Goal: Task Accomplishment & Management: Manage account settings

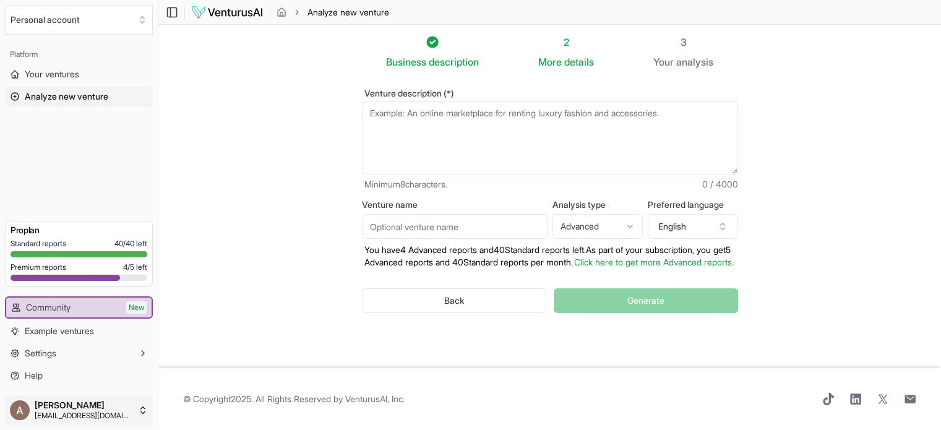
click at [79, 407] on html "We value your privacy We use cookies to enhance your browsing experience, serve…" at bounding box center [470, 215] width 941 height 430
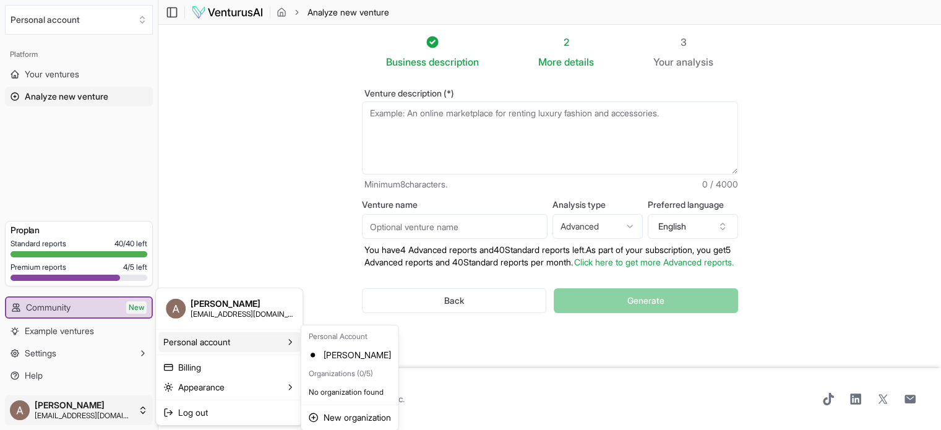
click at [322, 339] on div "Personal Account" at bounding box center [350, 336] width 92 height 17
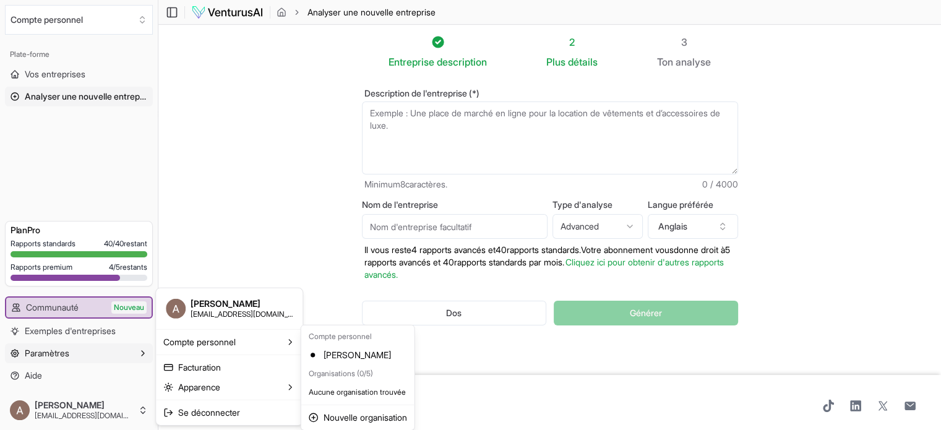
click at [62, 353] on html "Nous respectons votre vie privée Nous utilisons des cookies pour améliorer votr…" at bounding box center [470, 215] width 941 height 430
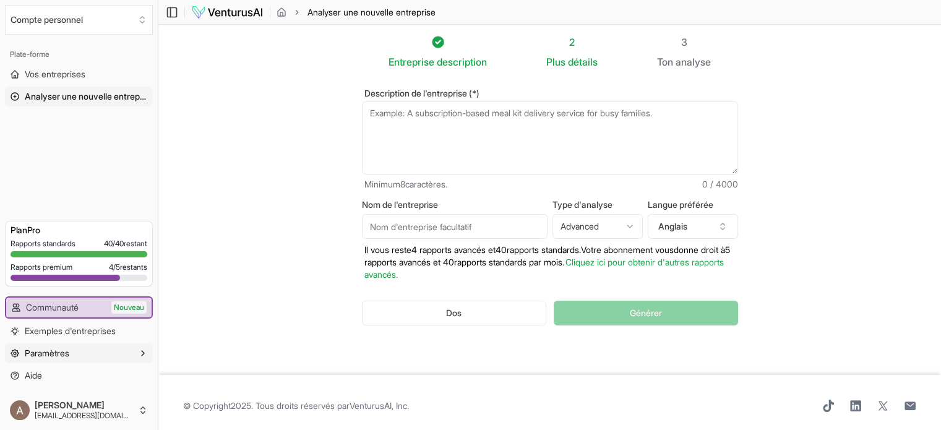
click at [136, 353] on button "Paramètres" at bounding box center [79, 353] width 148 height 20
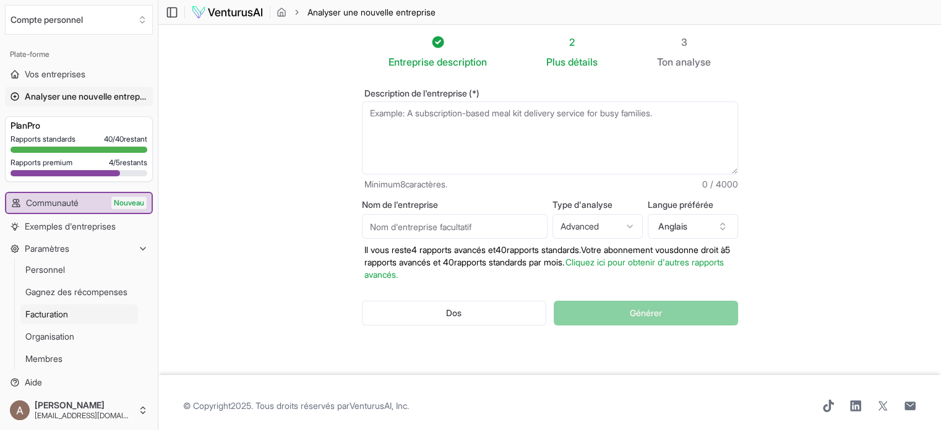
click at [56, 313] on font "Facturation" at bounding box center [46, 314] width 43 height 11
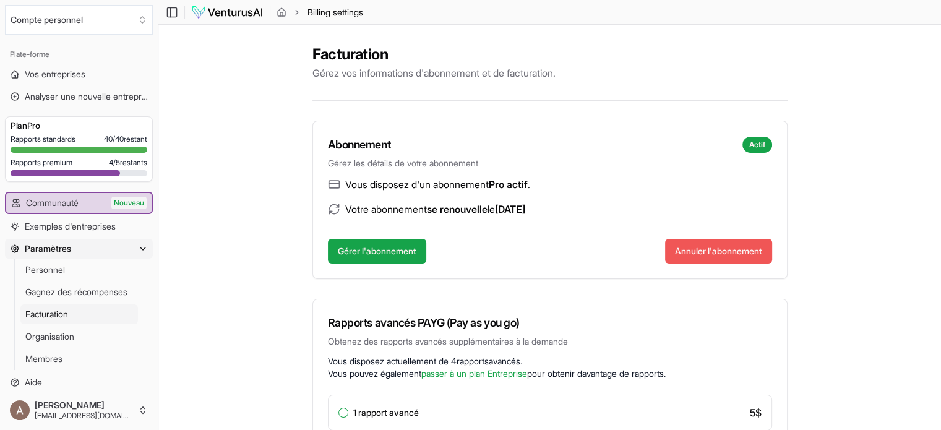
click at [712, 251] on font "Annuler l'abonnement" at bounding box center [718, 251] width 87 height 11
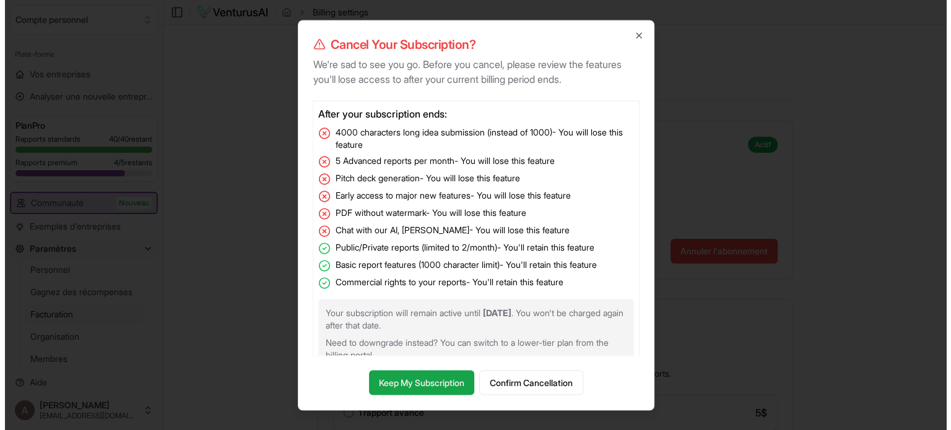
scroll to position [17, 0]
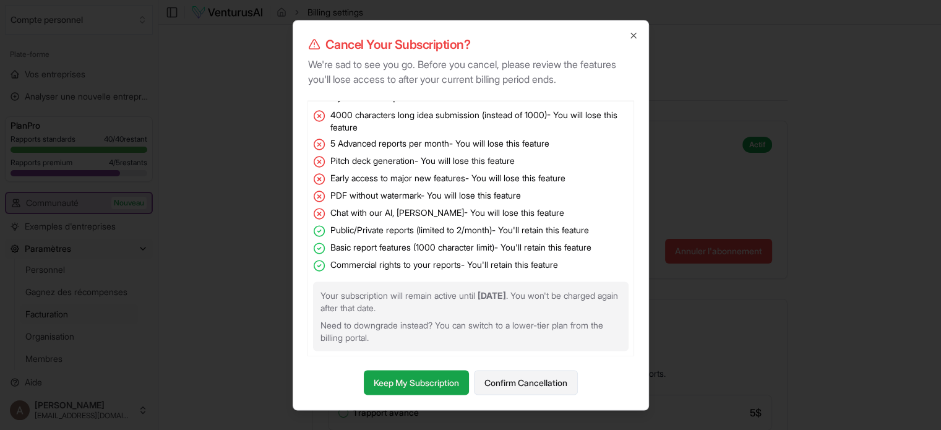
click at [533, 376] on button "Confirm Cancellation" at bounding box center [526, 382] width 104 height 25
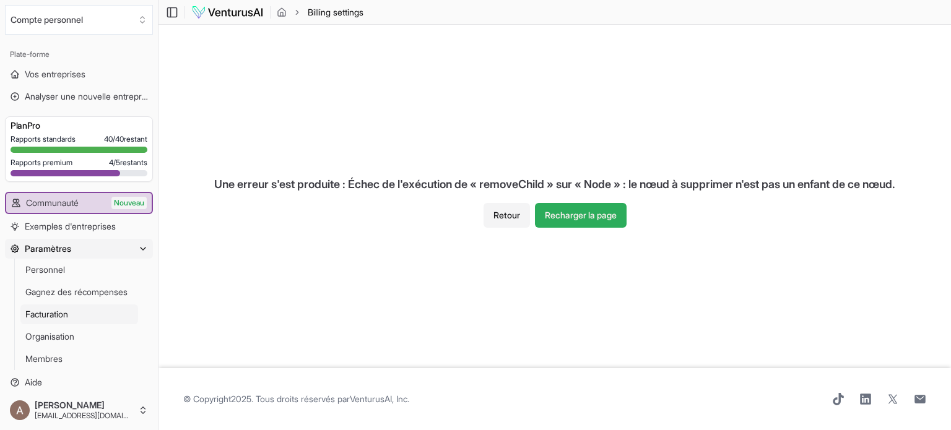
click at [579, 215] on font "Recharger la page" at bounding box center [581, 215] width 72 height 11
